Goal: Check status: Check status

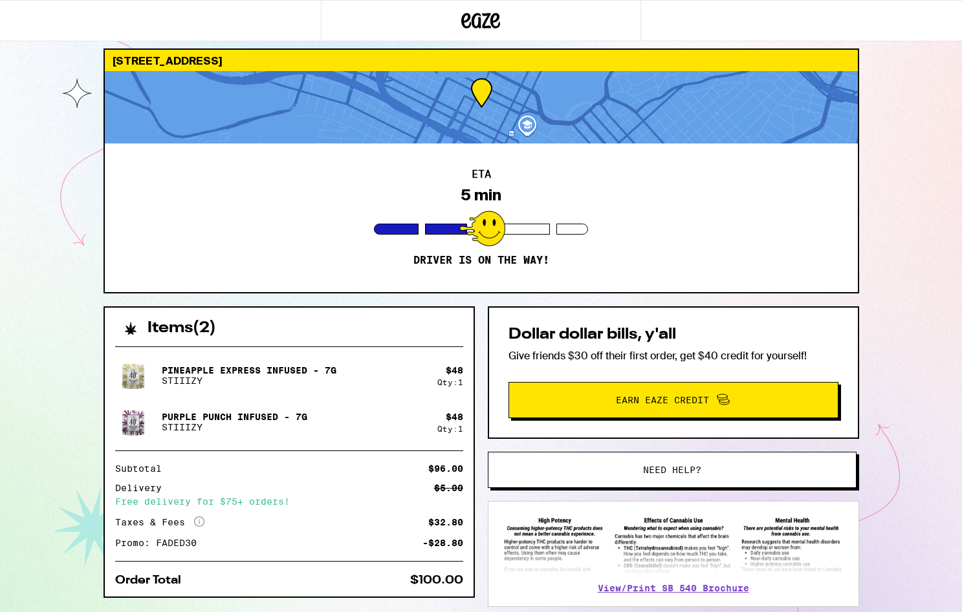
scroll to position [8, 0]
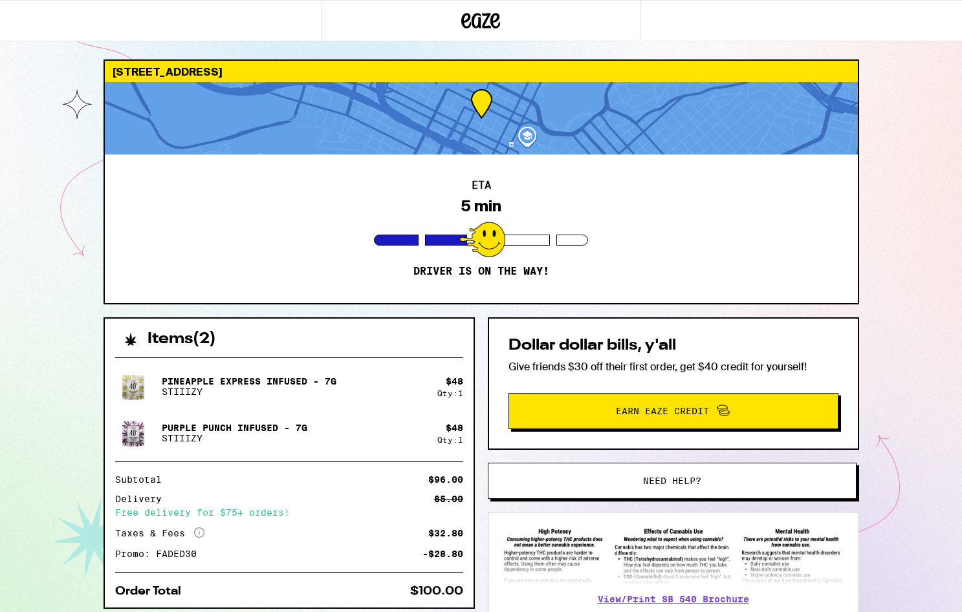
click at [521, 232] on div "ETA 5 min Driver is on the way!" at bounding box center [481, 229] width 753 height 149
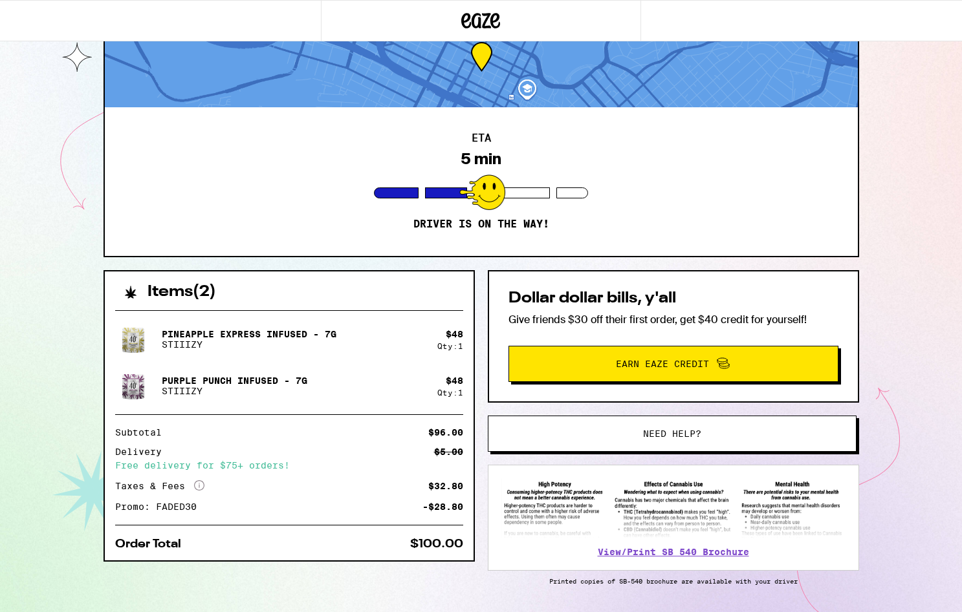
scroll to position [96, 0]
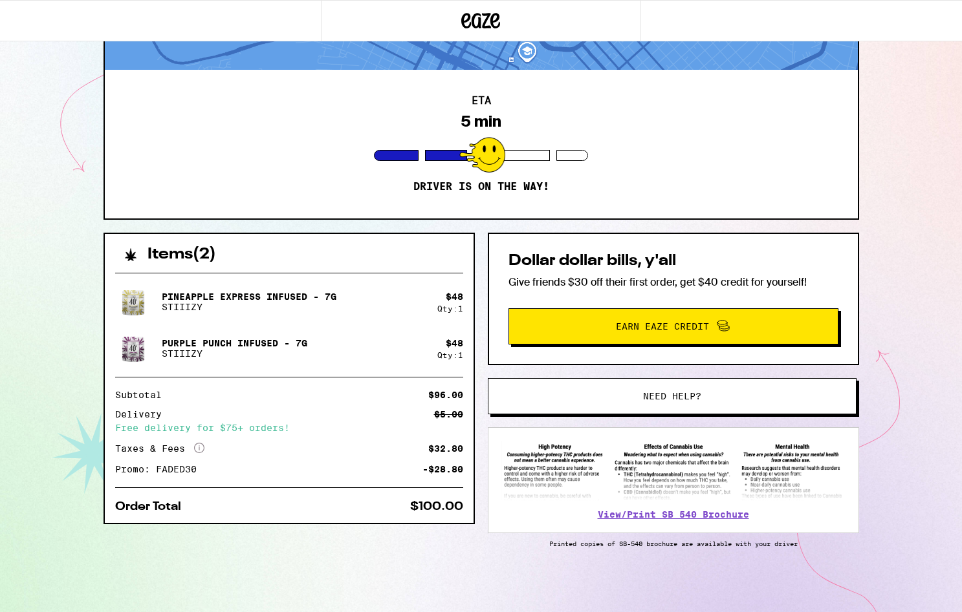
click at [302, 249] on div "Items ( 2 )" at bounding box center [289, 248] width 369 height 28
click at [476, 145] on div at bounding box center [482, 155] width 46 height 36
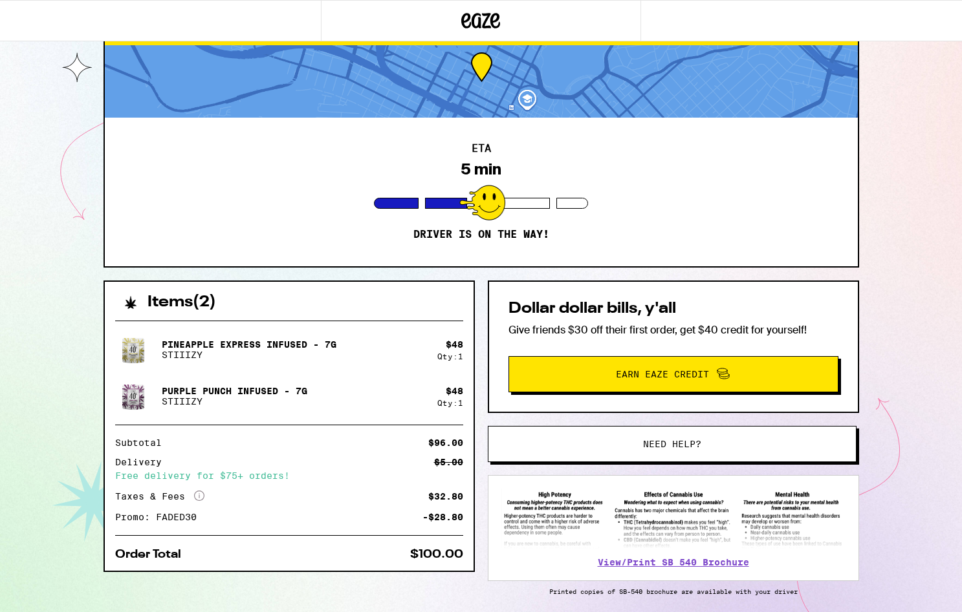
scroll to position [0, 0]
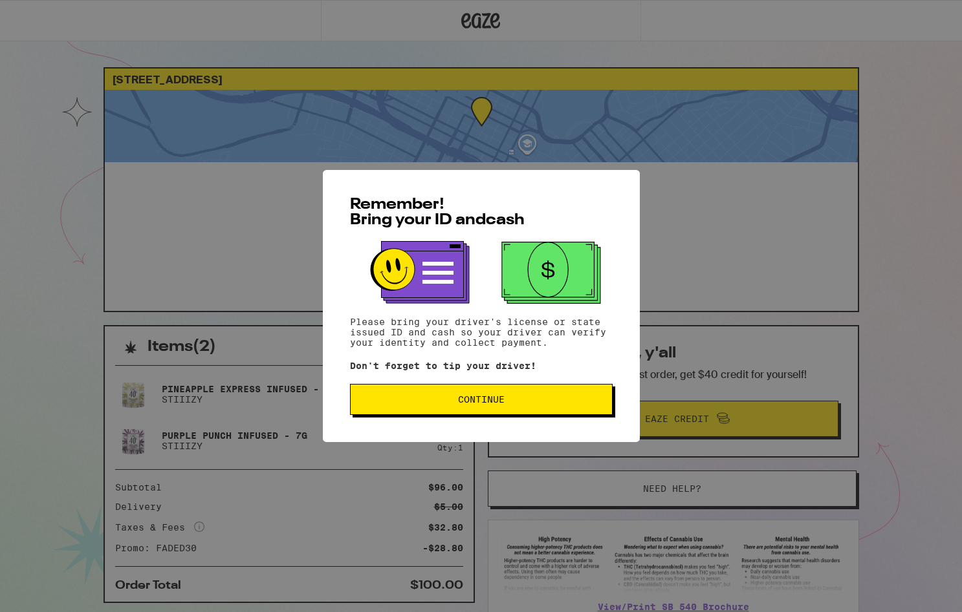
click at [455, 414] on button "Continue" at bounding box center [481, 399] width 263 height 31
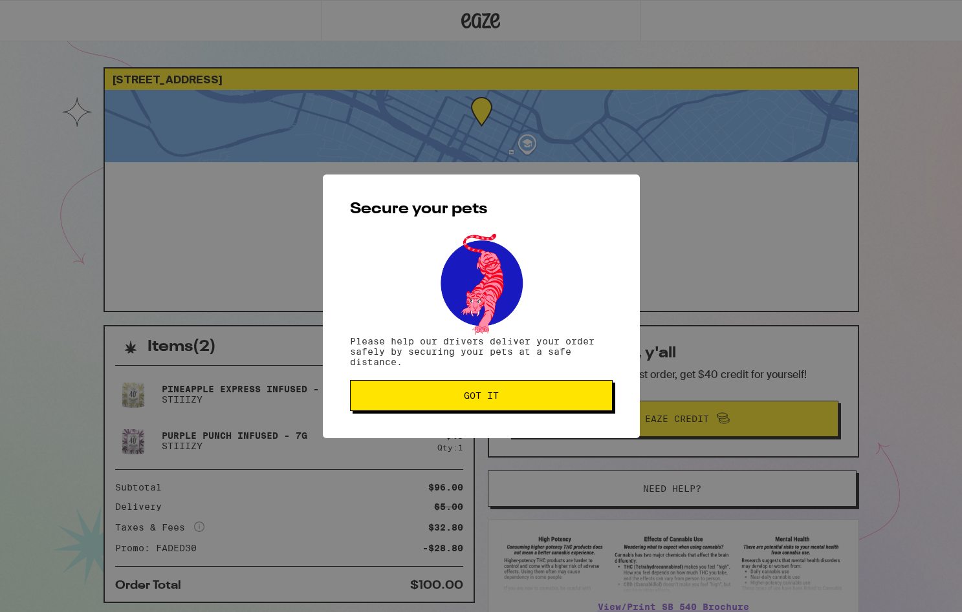
click at [460, 398] on span "Got it" at bounding box center [481, 395] width 241 height 9
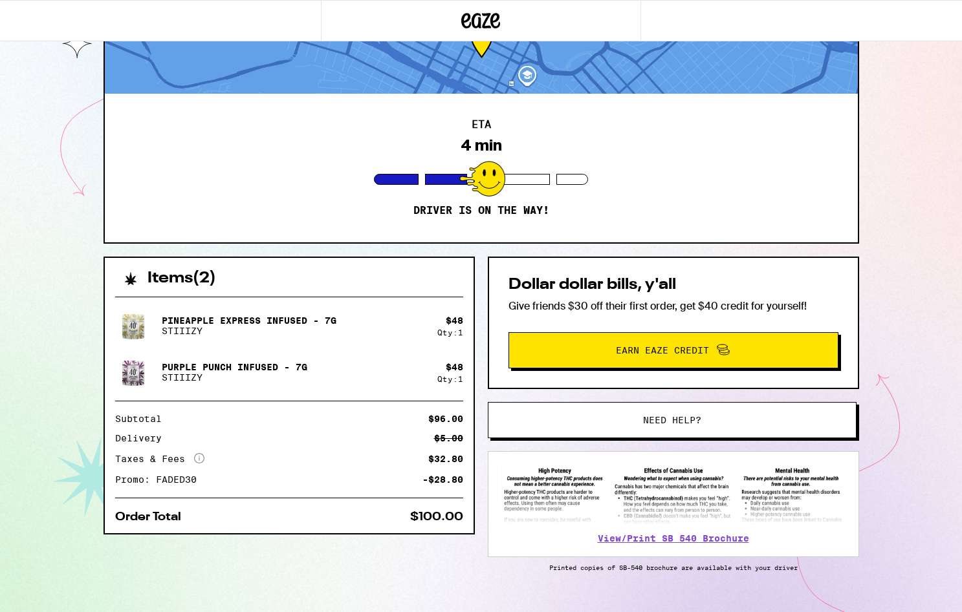
scroll to position [96, 0]
